Goal: Task Accomplishment & Management: Manage account settings

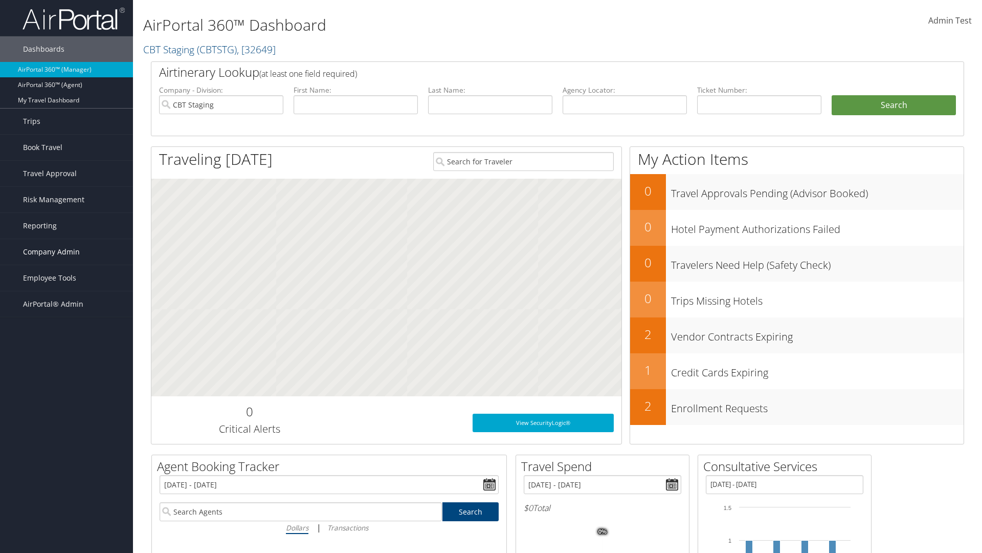
click at [67, 252] on span "Company Admin" at bounding box center [51, 252] width 57 height 26
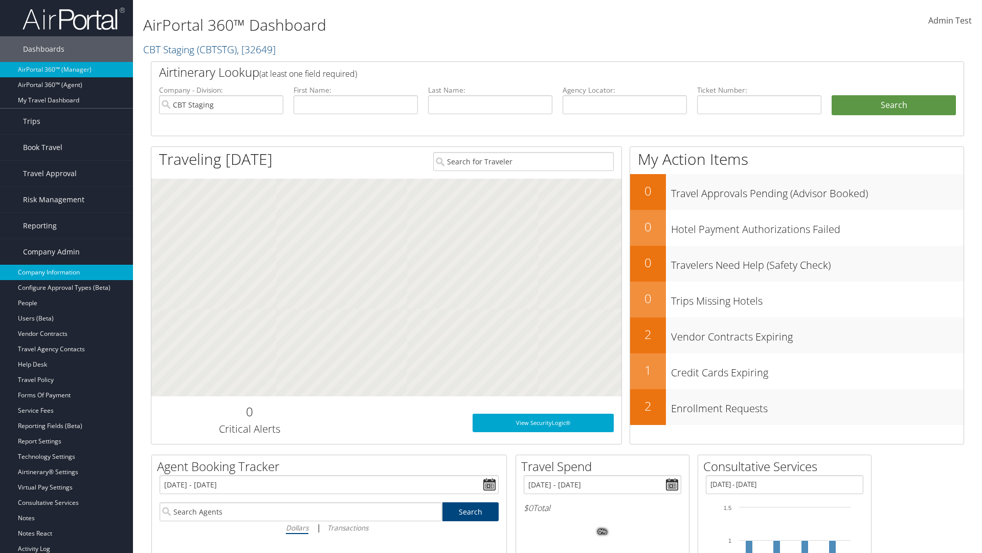
click at [67, 272] on link "Company Information" at bounding box center [66, 272] width 133 height 15
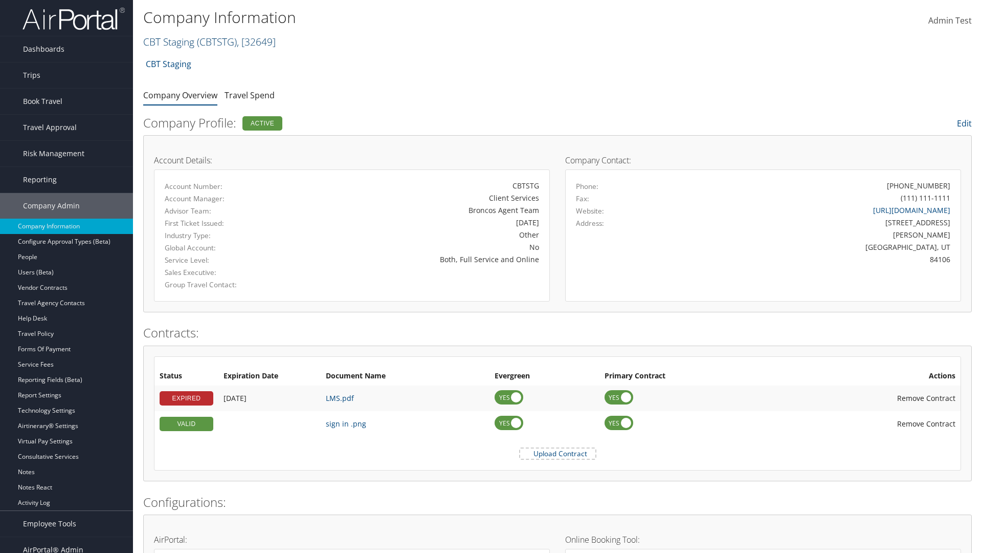
click at [169, 41] on link "CBT Staging ( CBTSTG ) , [ 32649 ]" at bounding box center [209, 42] width 133 height 14
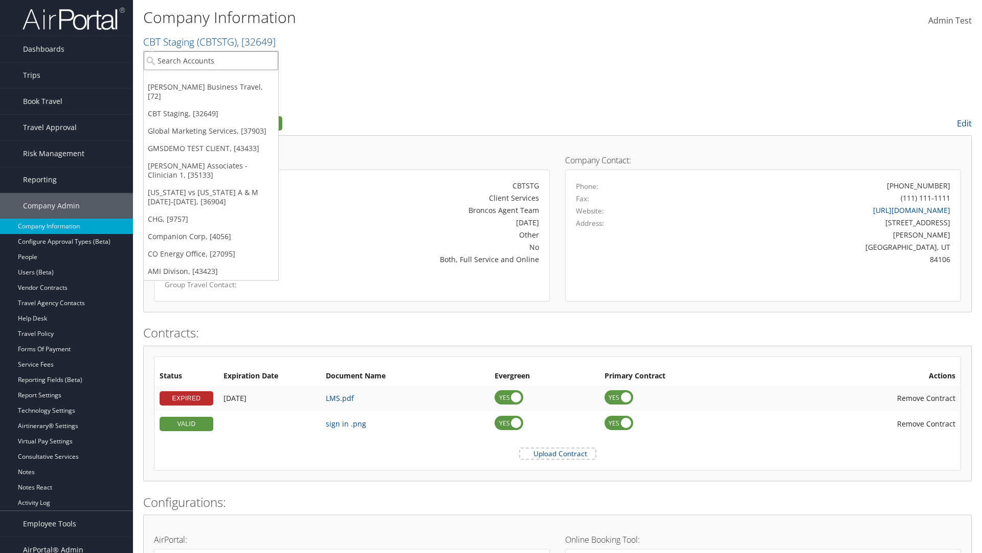
click at [211, 60] on input "search" at bounding box center [211, 60] width 135 height 19
type input "[PERSON_NAME] Business Travel"
click at [225, 79] on div "[PERSON_NAME] Business Travel (C10001), [72]" at bounding box center [225, 79] width 174 height 9
